Goal: Task Accomplishment & Management: Use online tool/utility

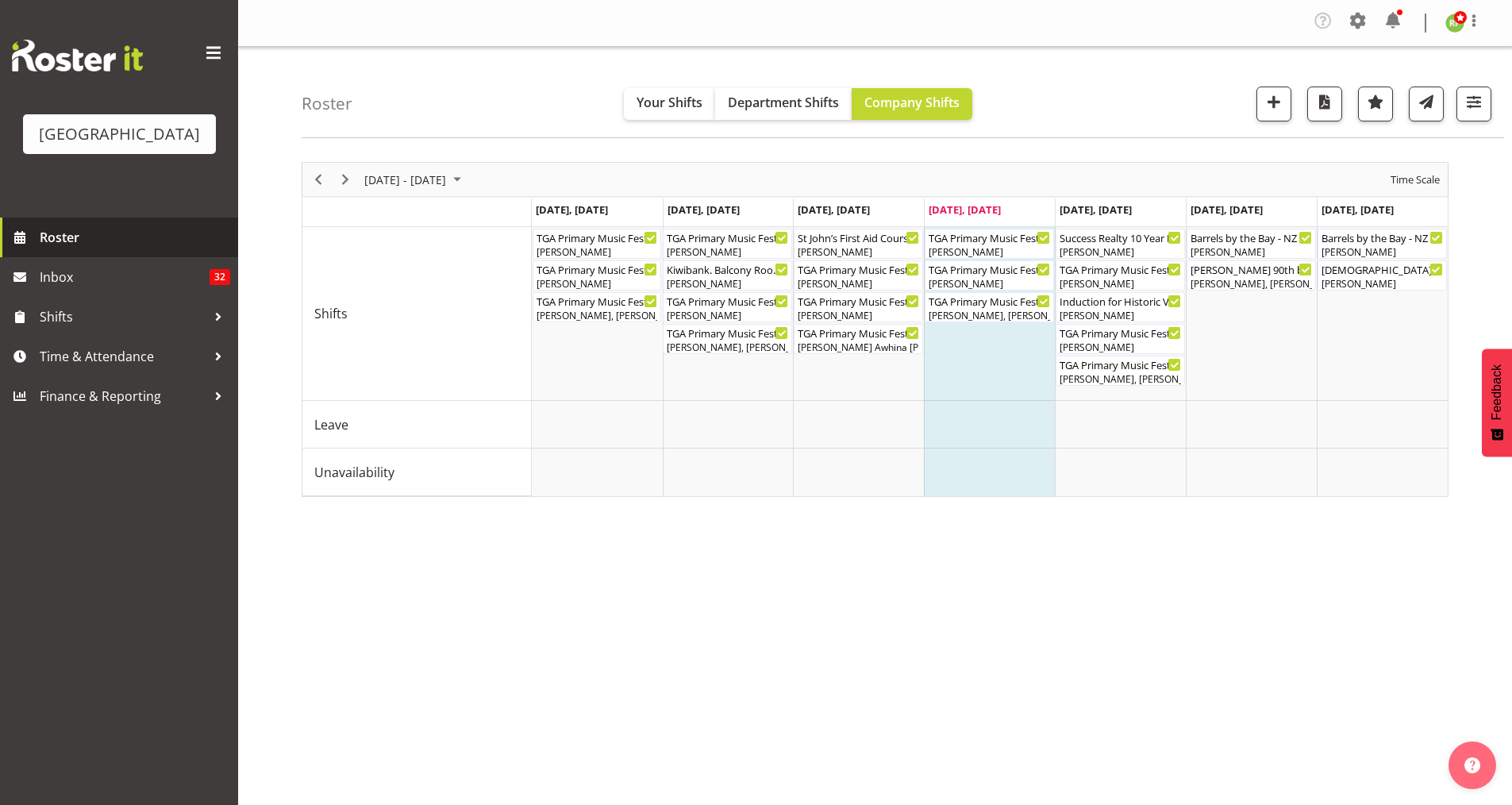
click at [43, 249] on span "Roster" at bounding box center [134, 236] width 191 height 23
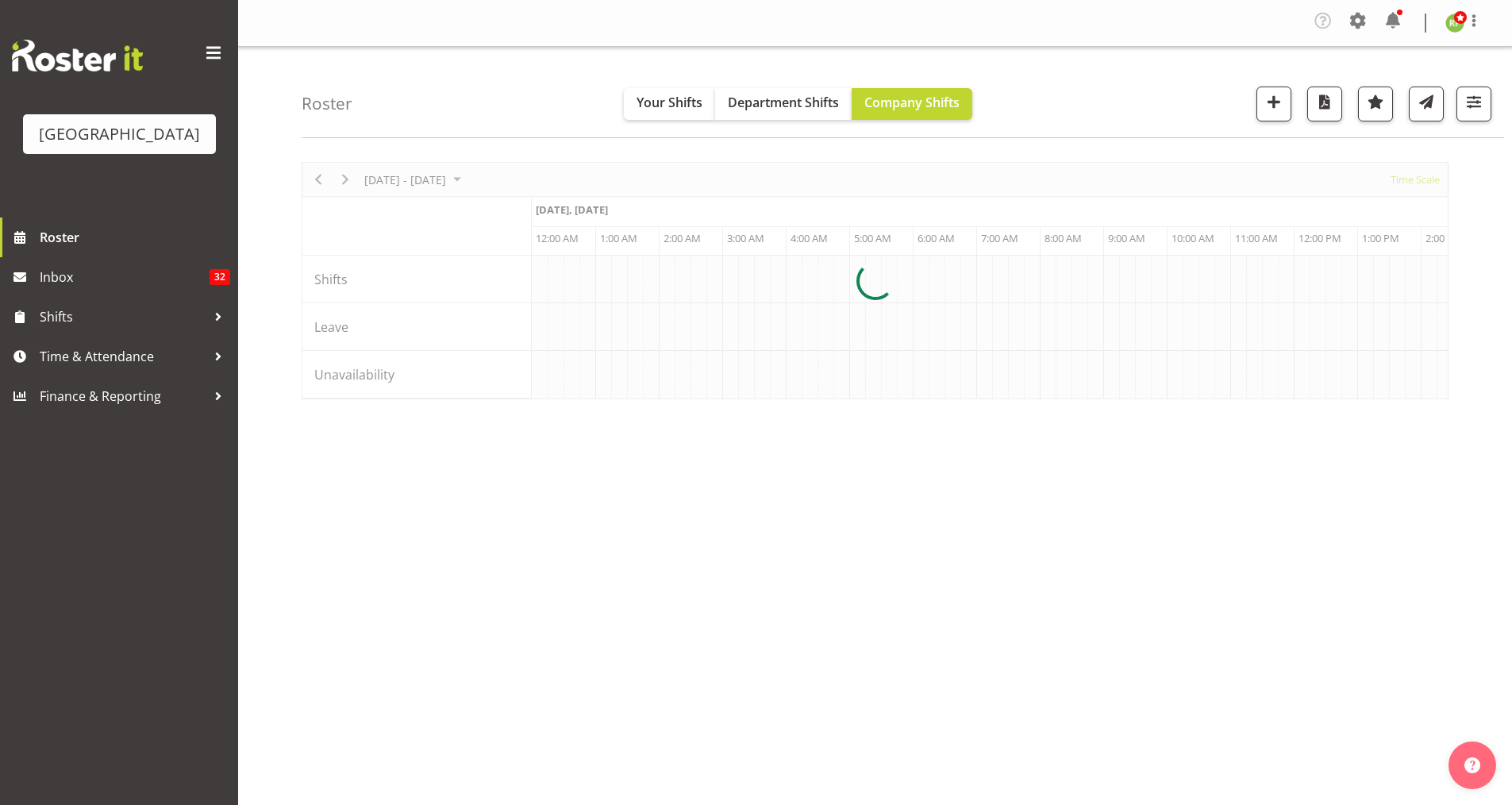
scroll to position [0, 4572]
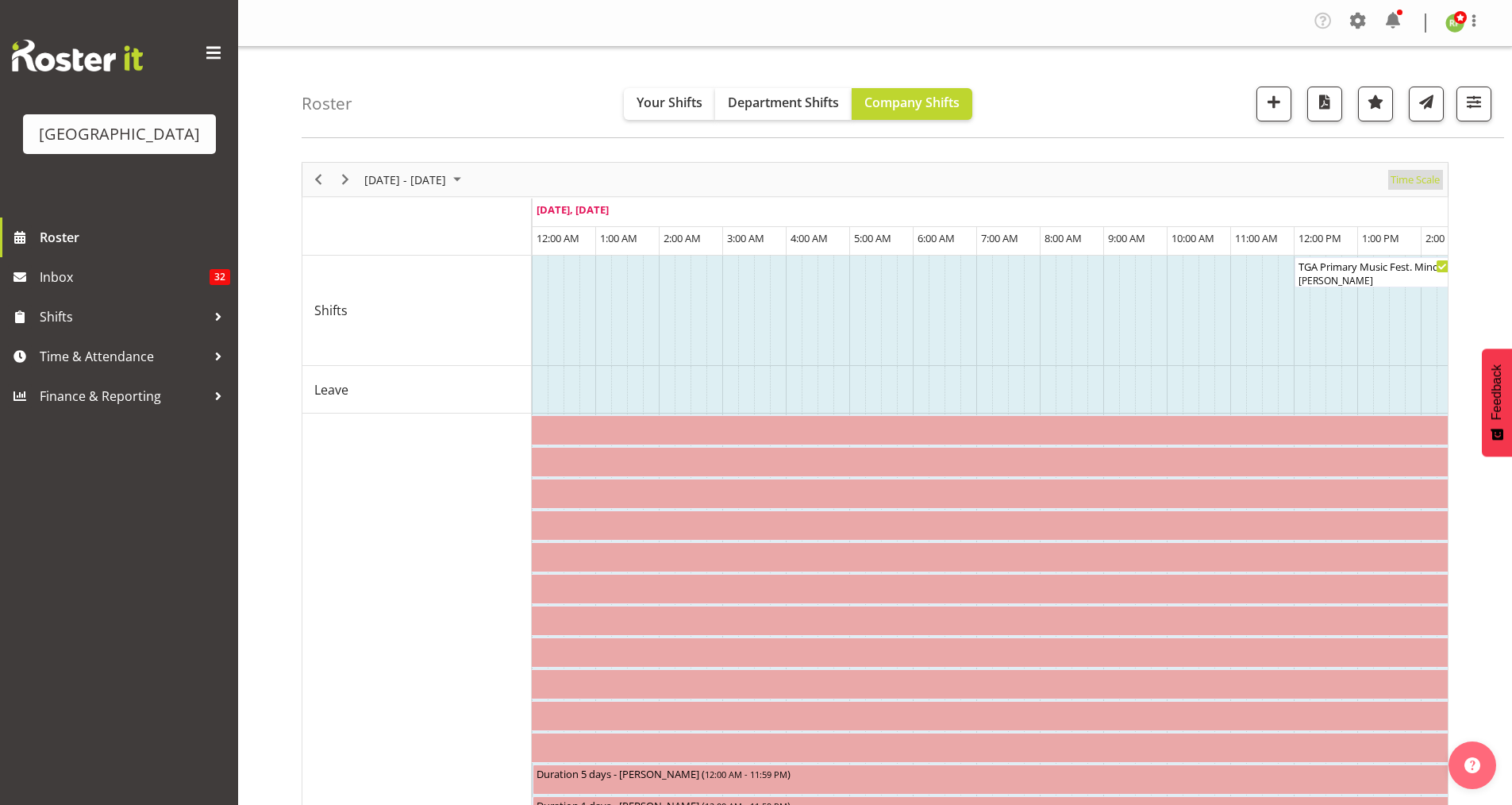
click at [1413, 180] on span "Time Scale" at bounding box center [1415, 179] width 52 height 20
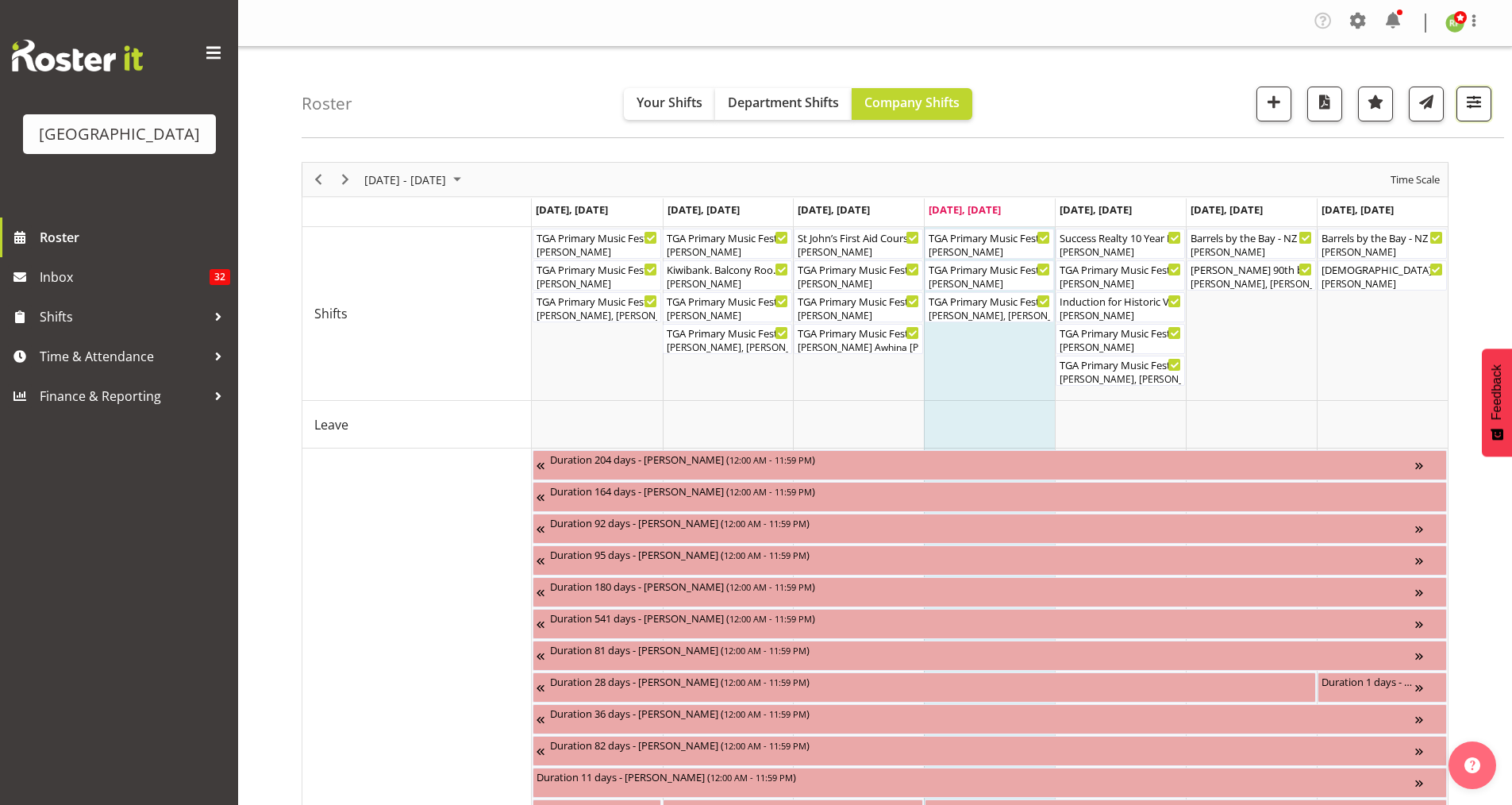
click at [1478, 98] on span "button" at bounding box center [1474, 102] width 21 height 21
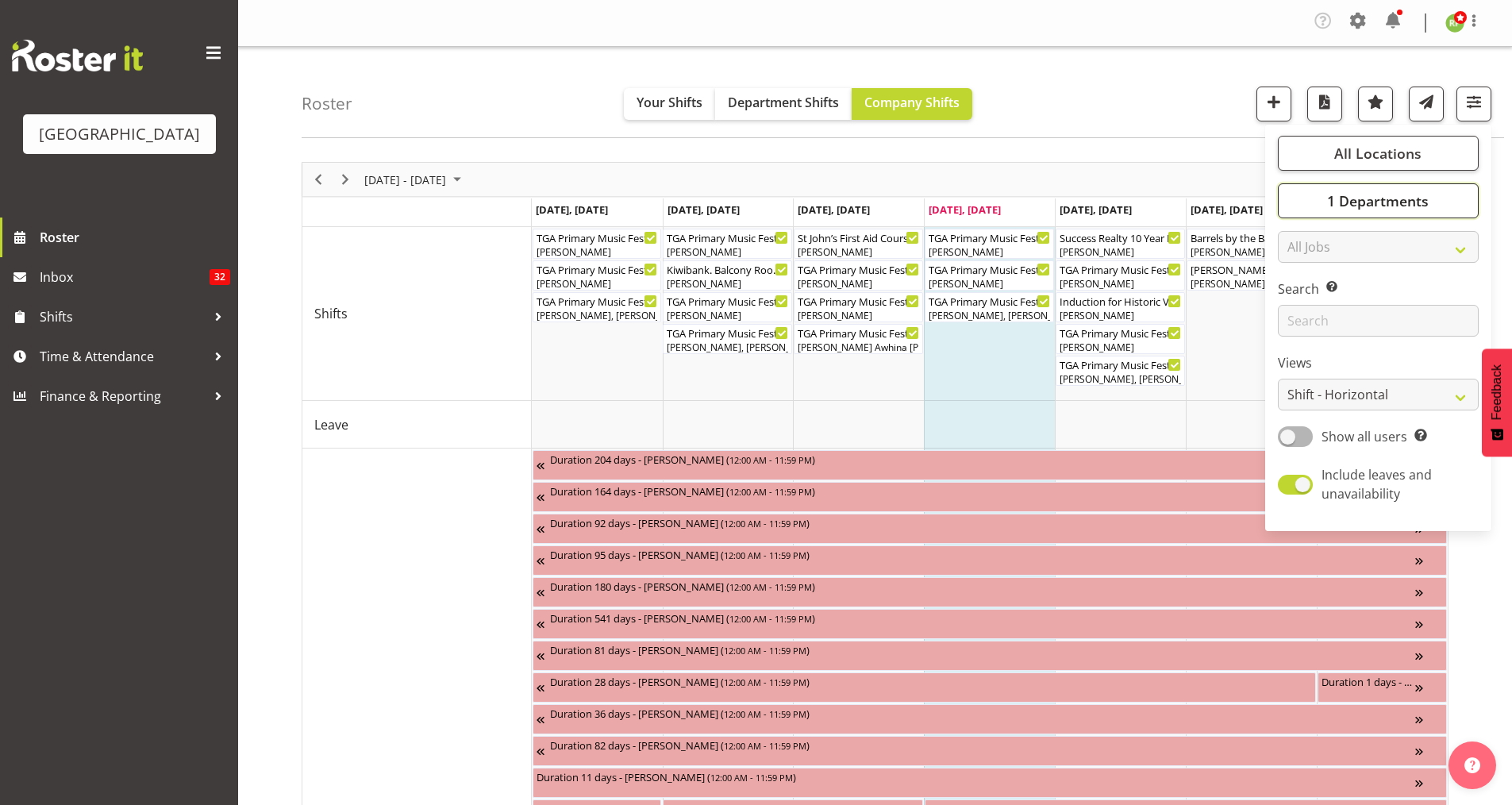
click at [1342, 205] on span "1 Departments" at bounding box center [1378, 201] width 102 height 19
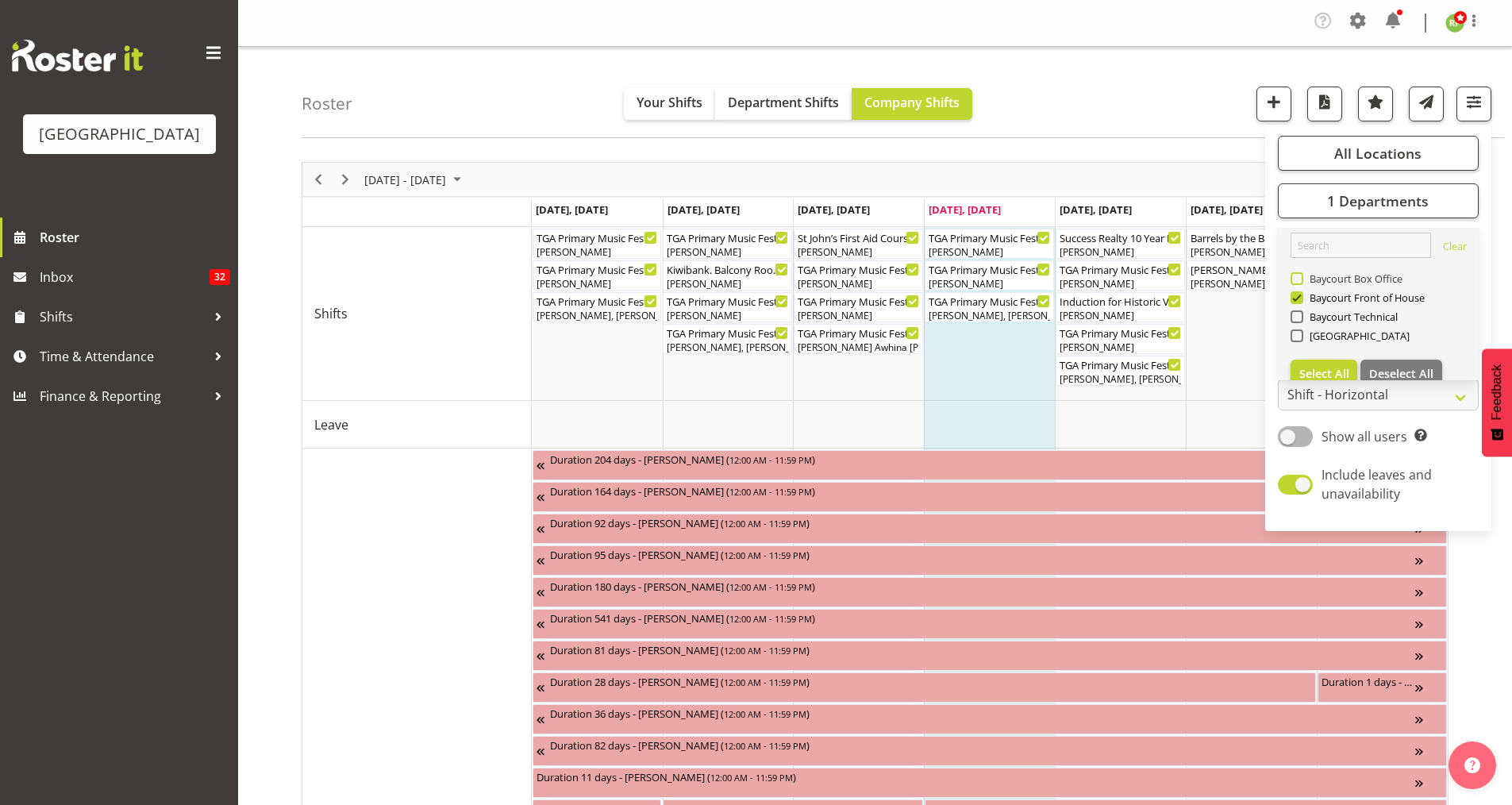
click at [1300, 273] on span at bounding box center [1297, 279] width 13 height 13
click at [1300, 274] on input "Baycourt Box Office" at bounding box center [1295, 278] width 10 height 10
checkbox input "true"
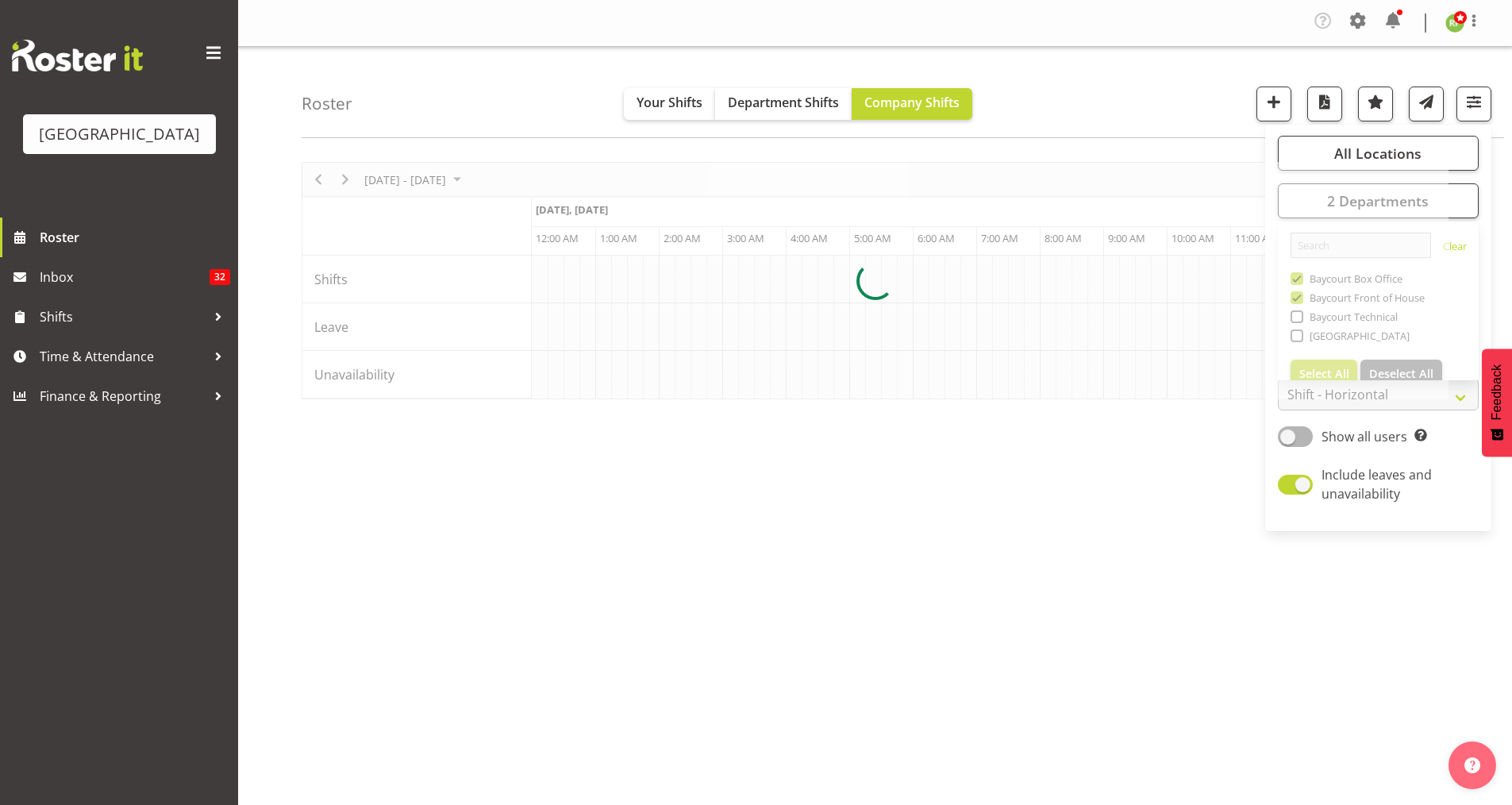
click at [1213, 115] on div "Roster Your Shifts Department Shifts Company Shifts All Locations Clear Baycour…" at bounding box center [903, 92] width 1203 height 92
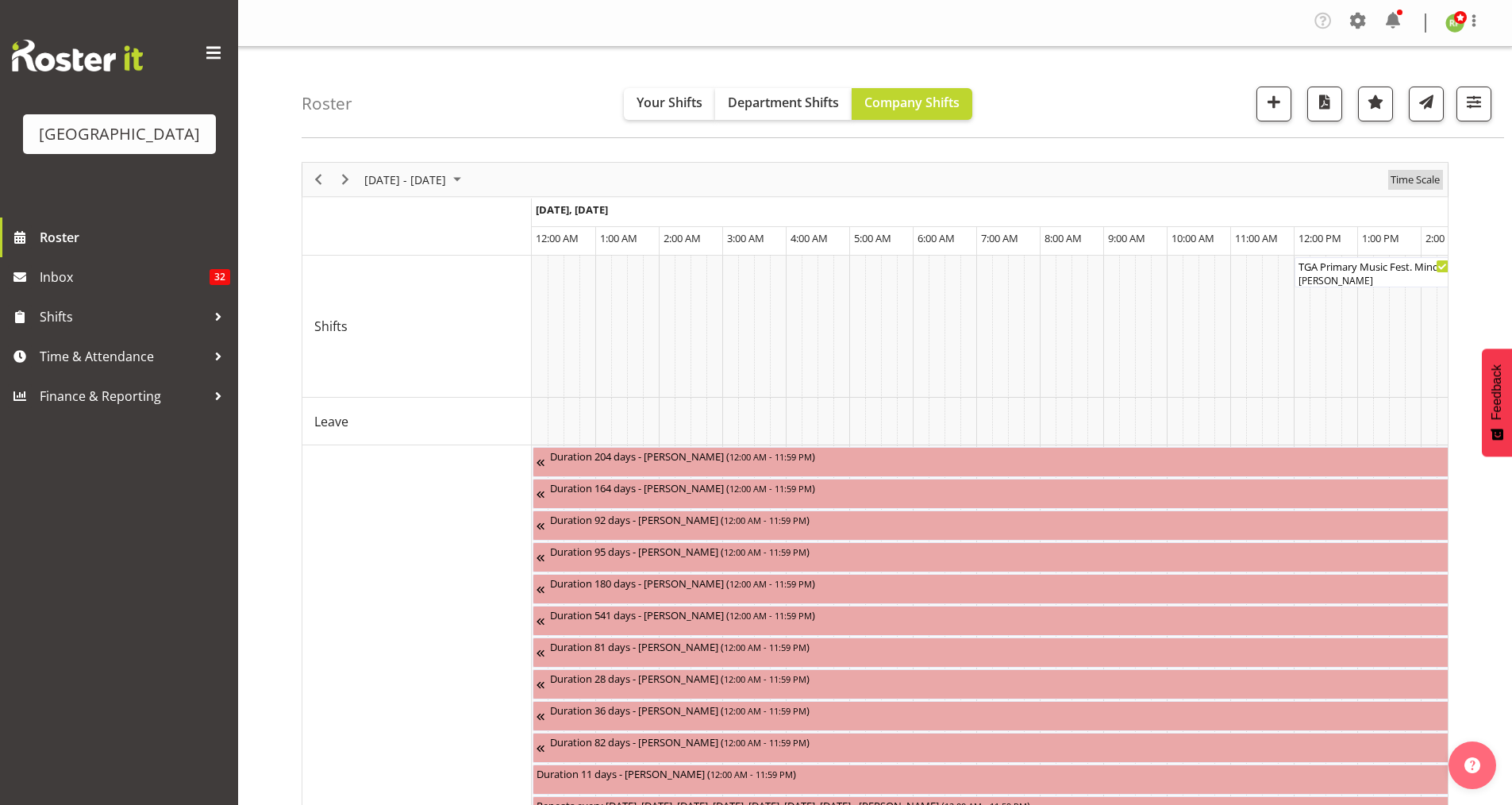
click at [1409, 183] on span "Time Scale" at bounding box center [1415, 179] width 52 height 20
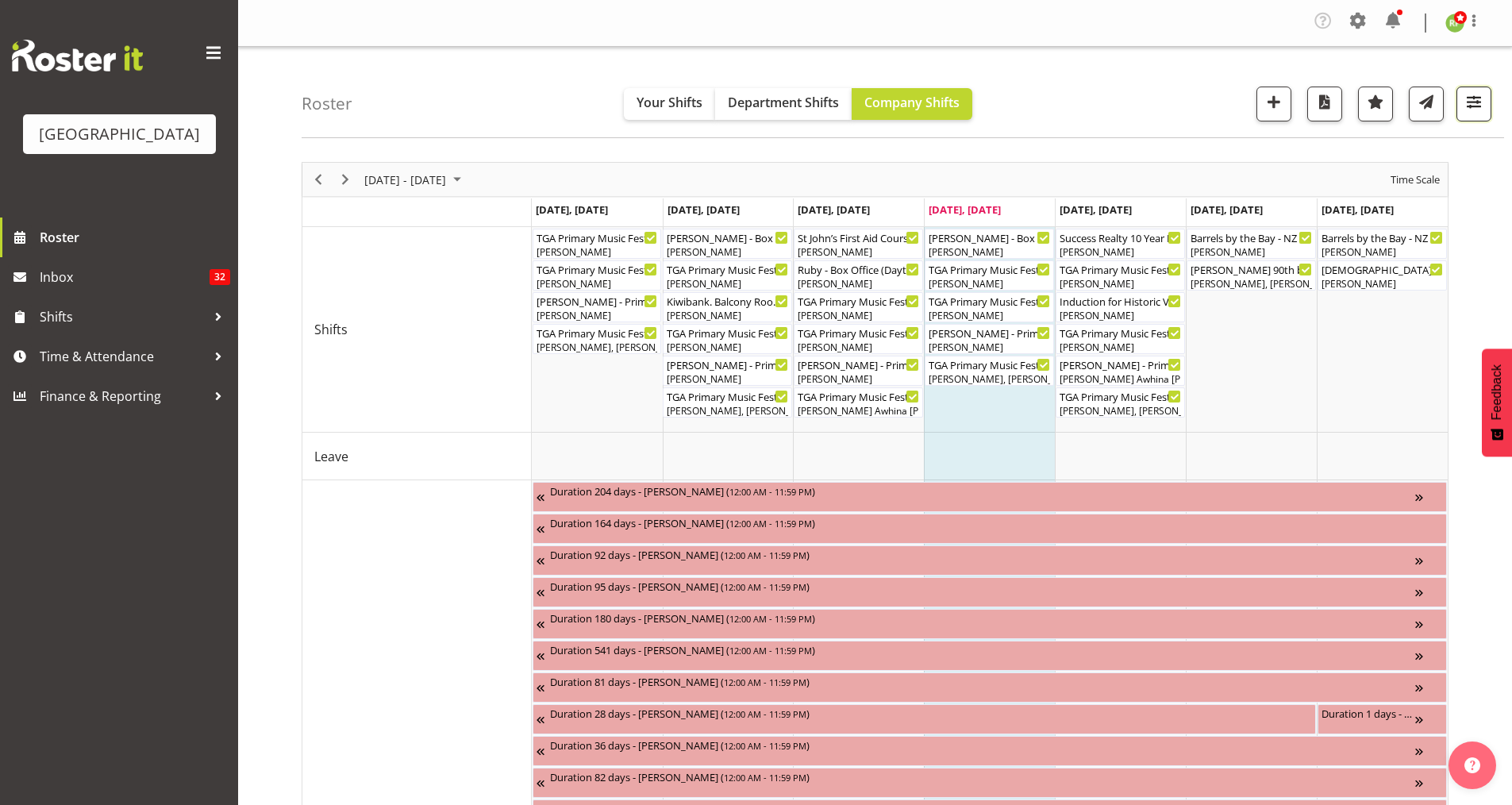
click at [1489, 100] on button "button" at bounding box center [1474, 104] width 35 height 35
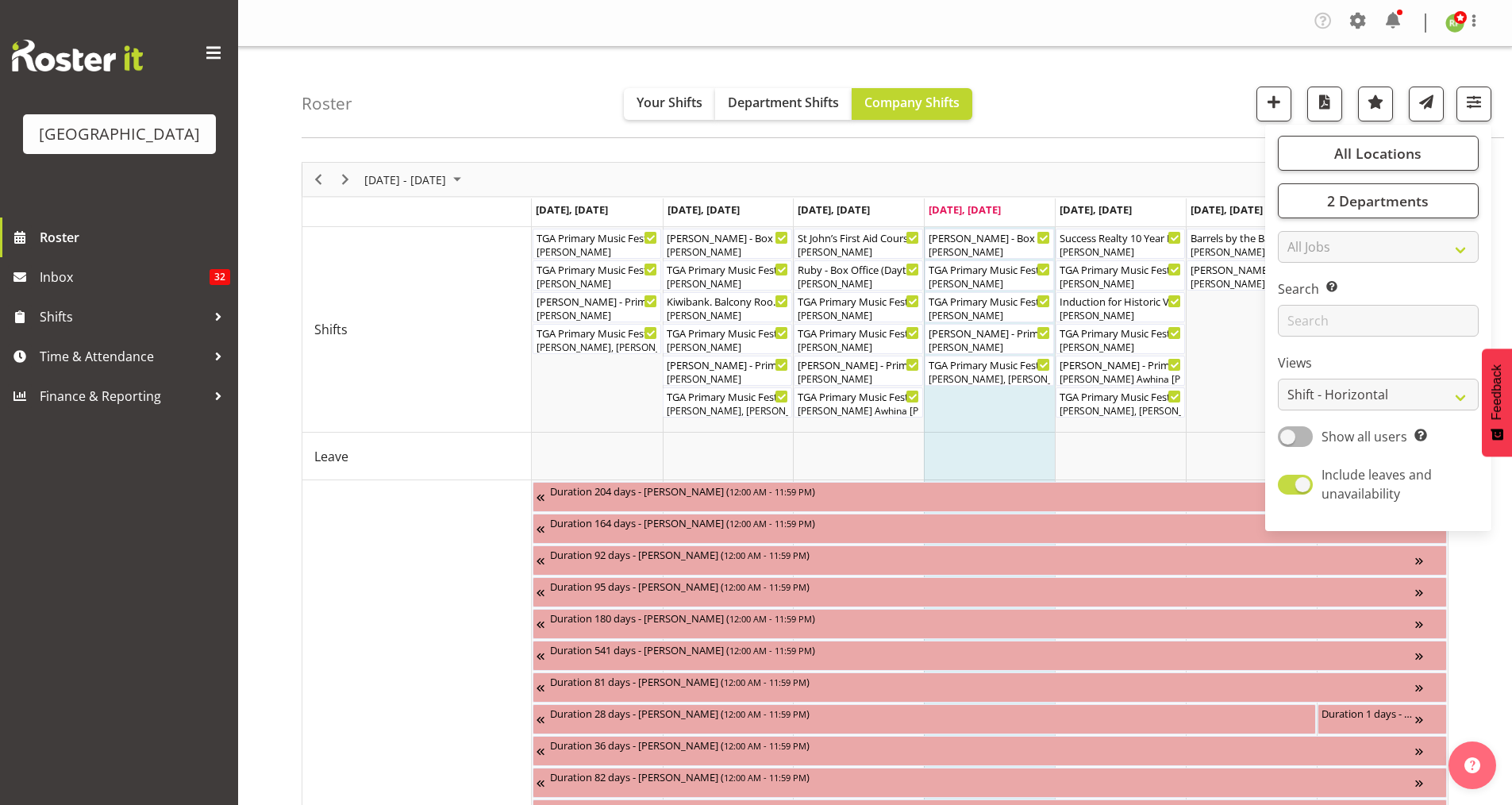
click at [1313, 484] on span "Include leaves and unavailability" at bounding box center [1392, 484] width 160 height 38
click at [1288, 484] on input "Include leaves and unavailability" at bounding box center [1282, 484] width 10 height 10
checkbox input "false"
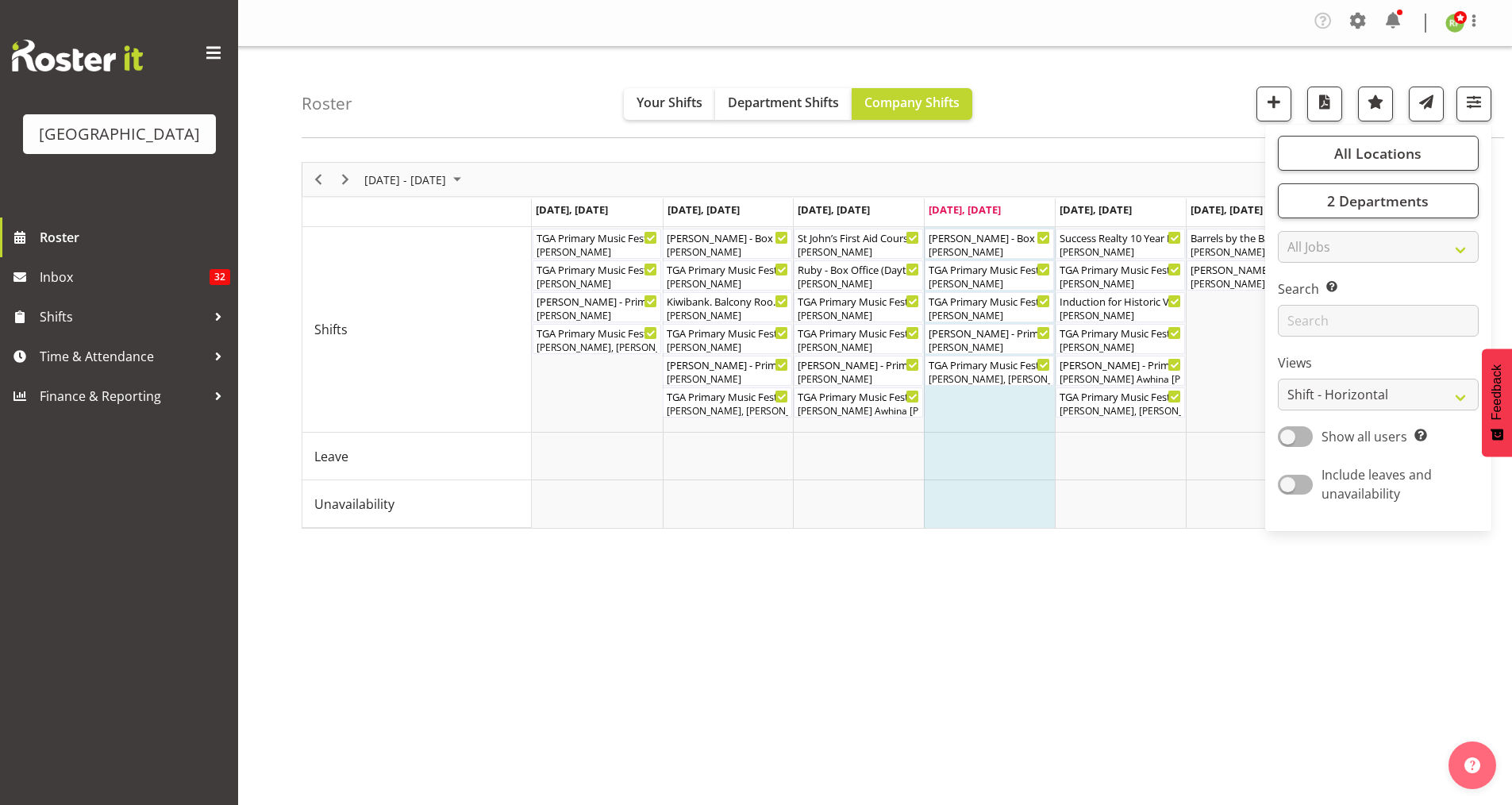
click at [1146, 115] on div "Roster Your Shifts Department Shifts Company Shifts All Locations Clear Baycour…" at bounding box center [903, 92] width 1203 height 92
